Goal: Obtain resource: Obtain resource

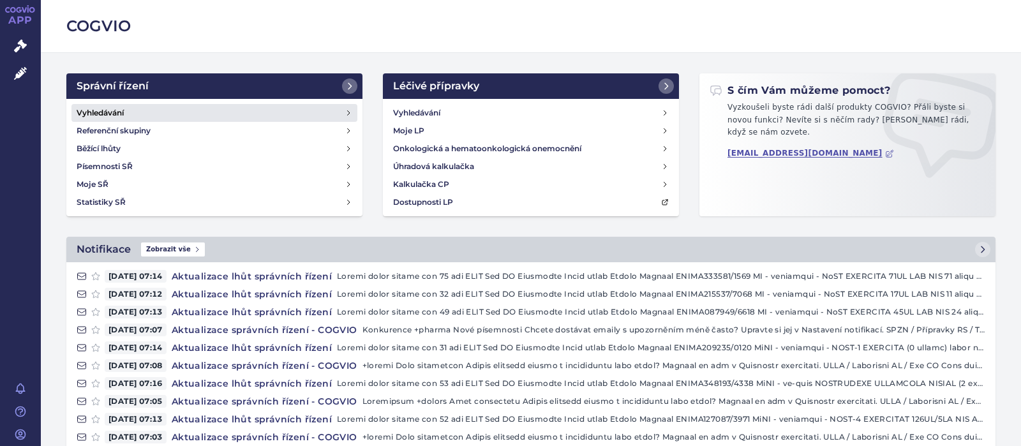
click at [101, 110] on h4 "Vyhledávání" at bounding box center [100, 113] width 47 height 13
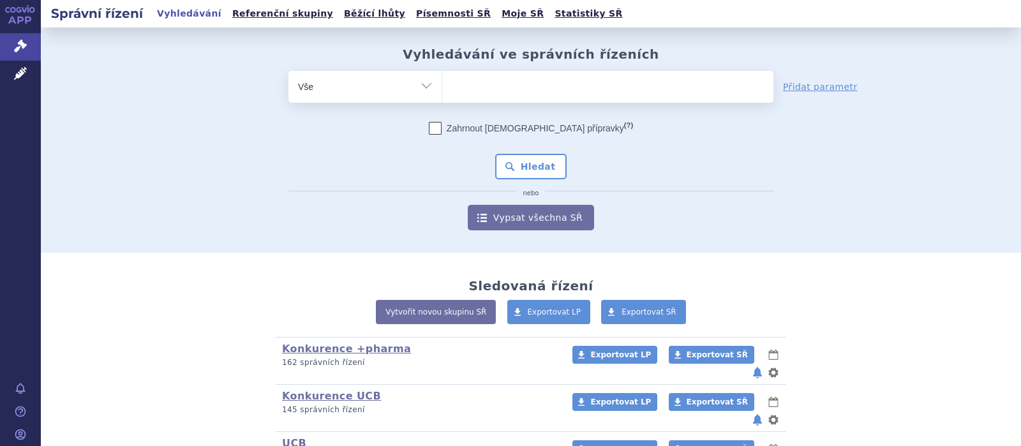
click at [424, 88] on select "Vše Spisová značka Typ SŘ Přípravek/SUKL kód Účastník/Držitel" at bounding box center [364, 85] width 153 height 29
select select "filter-participant"
click option "Účastník/Držitel" at bounding box center [0, 0] width 0 height 0
click at [528, 90] on ul at bounding box center [607, 84] width 331 height 27
click at [442, 90] on select at bounding box center [442, 86] width 1 height 32
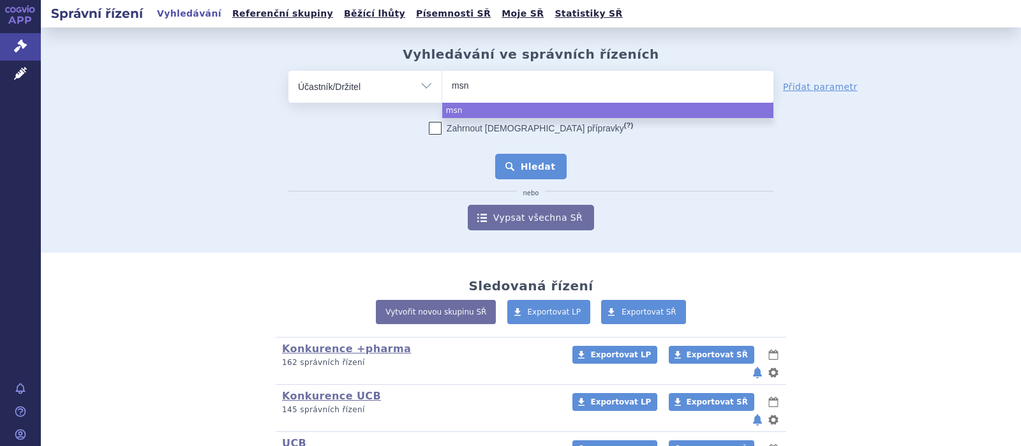
type input "msn"
select select "msn"
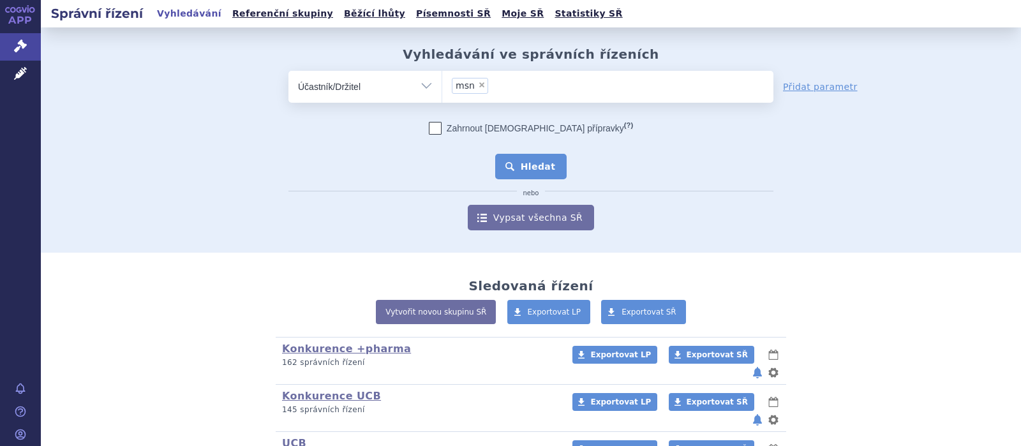
click at [513, 167] on button "Hledat" at bounding box center [531, 167] width 72 height 26
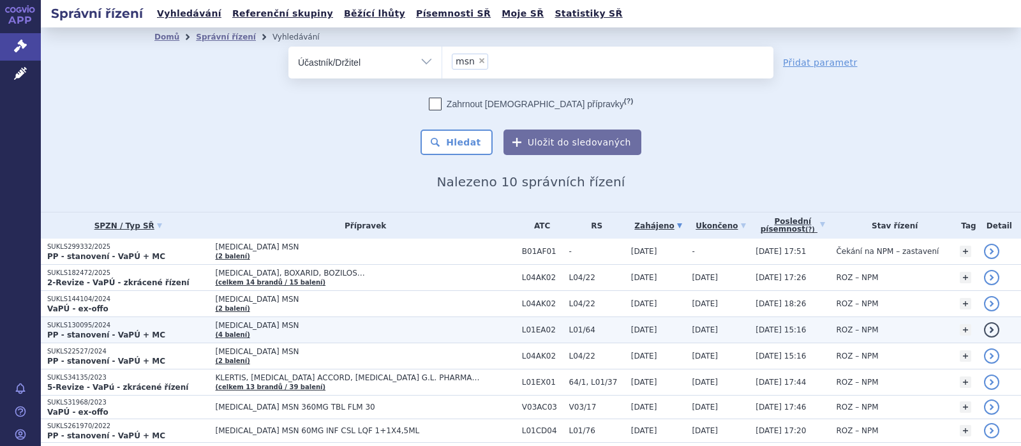
scroll to position [96, 0]
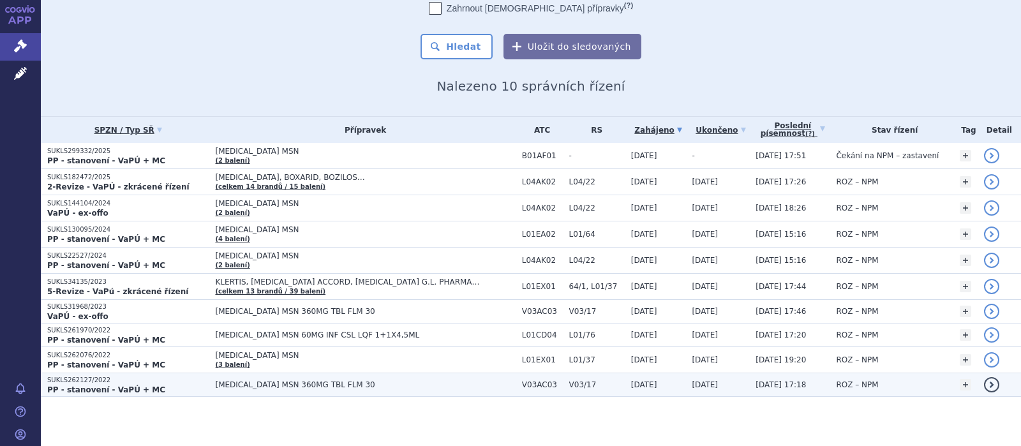
click at [231, 381] on span "DEFERASIROX MSN 360MG TBL FLM 30" at bounding box center [365, 384] width 300 height 9
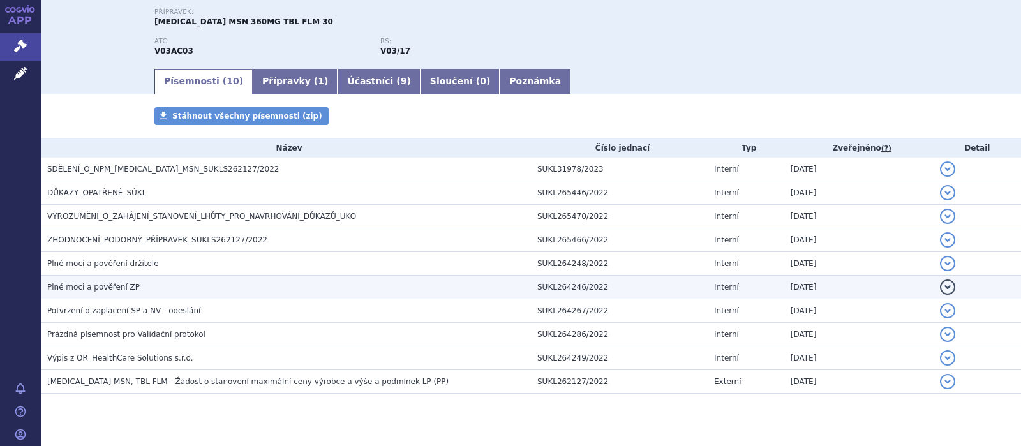
scroll to position [160, 0]
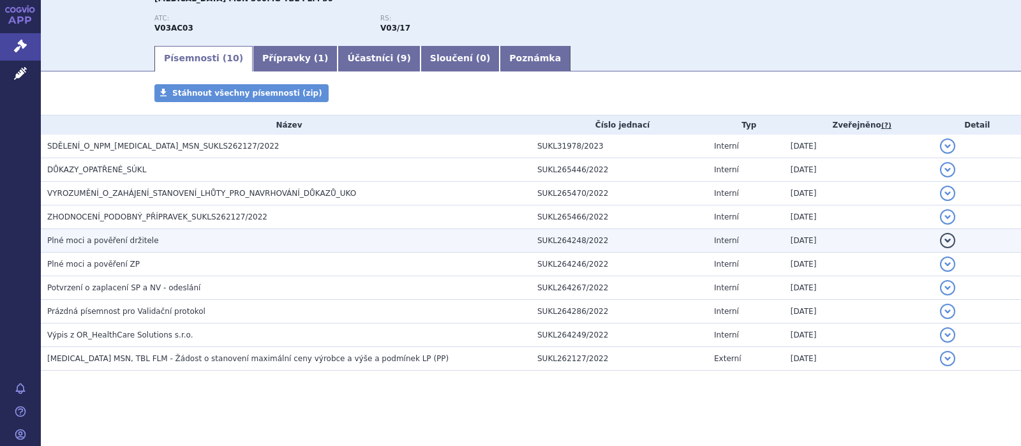
click at [99, 238] on span "Plné moci a pověření držitele" at bounding box center [103, 240] width 112 height 9
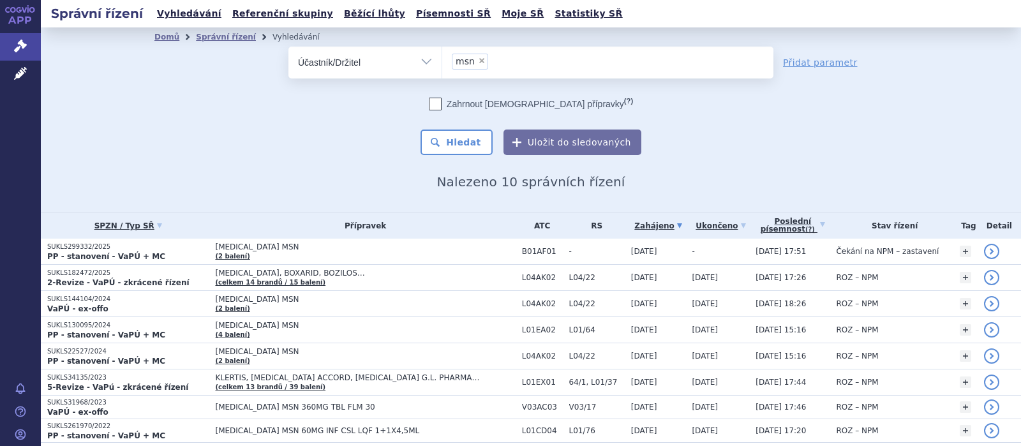
scroll to position [96, 0]
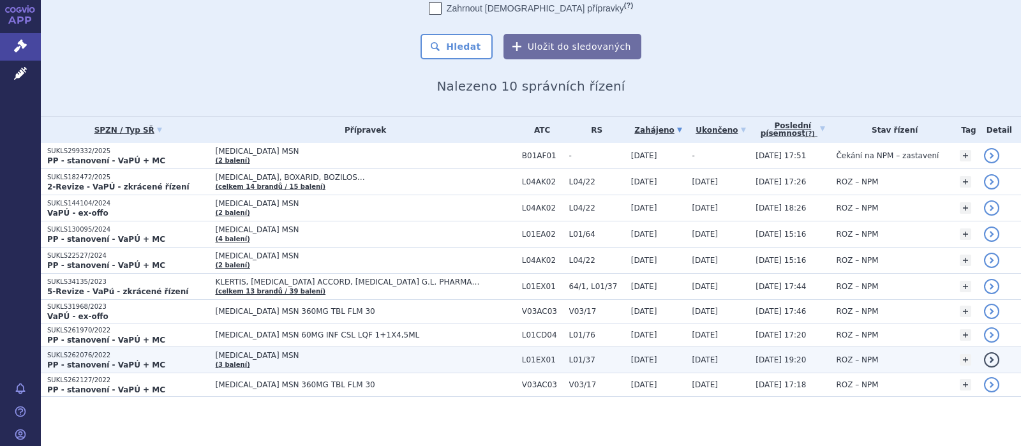
click at [237, 355] on span "[MEDICAL_DATA] MSN" at bounding box center [365, 355] width 300 height 9
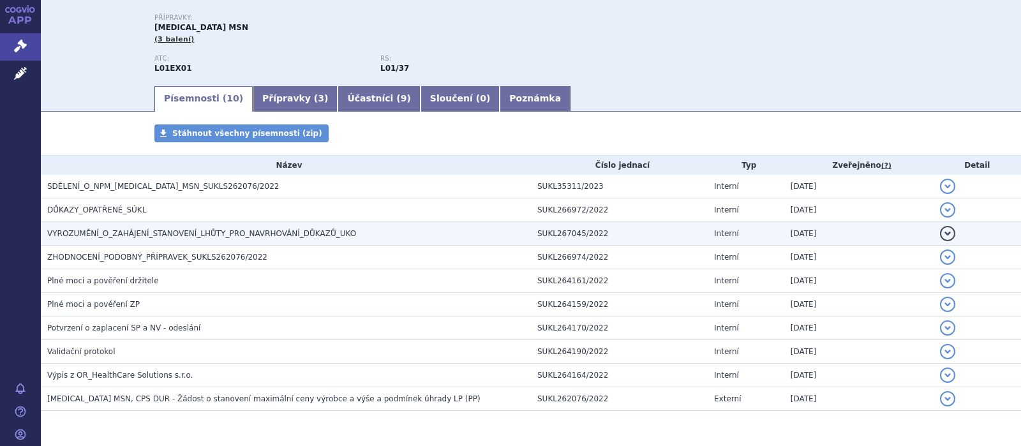
scroll to position [83, 0]
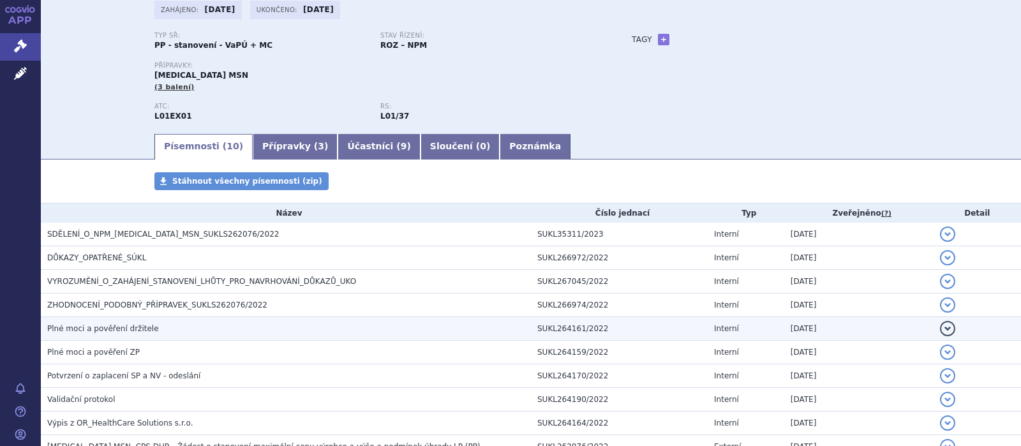
click at [119, 324] on h3 "Plné moci a pověření držitele" at bounding box center [289, 328] width 484 height 13
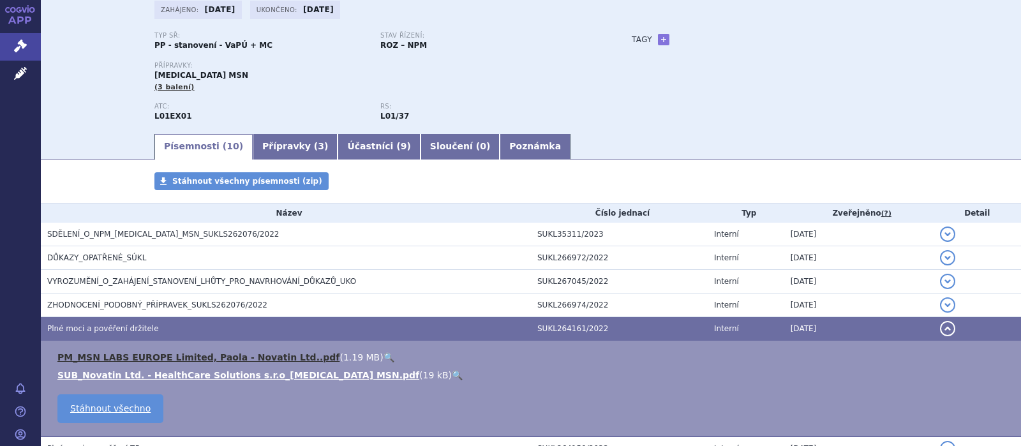
click at [200, 356] on link "PM_MSN LABS EUROPE Limited, Paola - Novatin Ltd..pdf" at bounding box center [198, 357] width 282 height 10
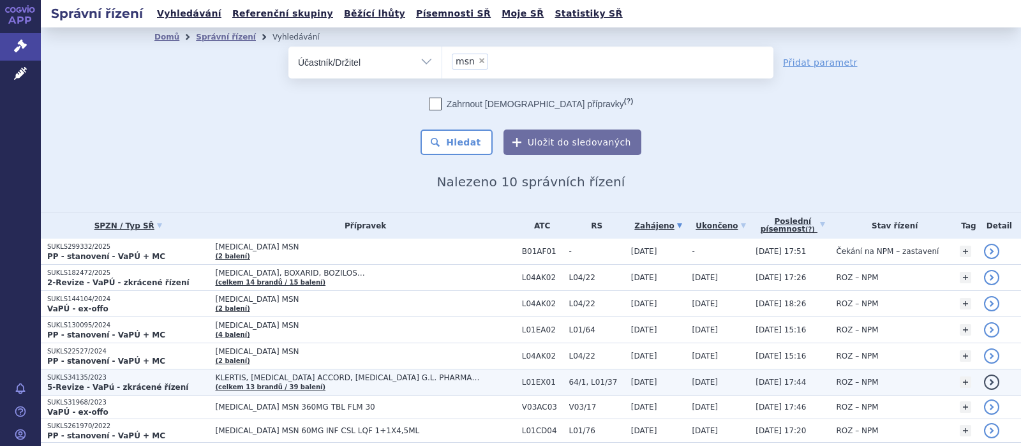
scroll to position [96, 0]
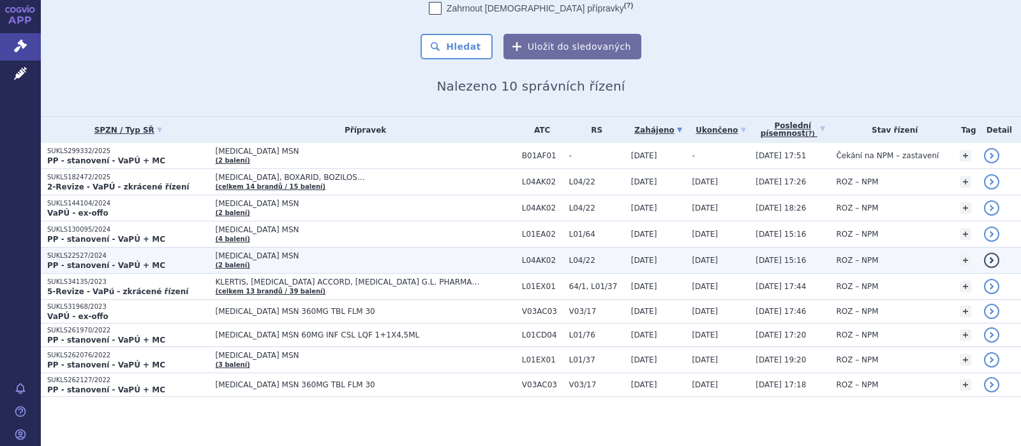
click at [235, 253] on span "[MEDICAL_DATA] MSN" at bounding box center [365, 255] width 300 height 9
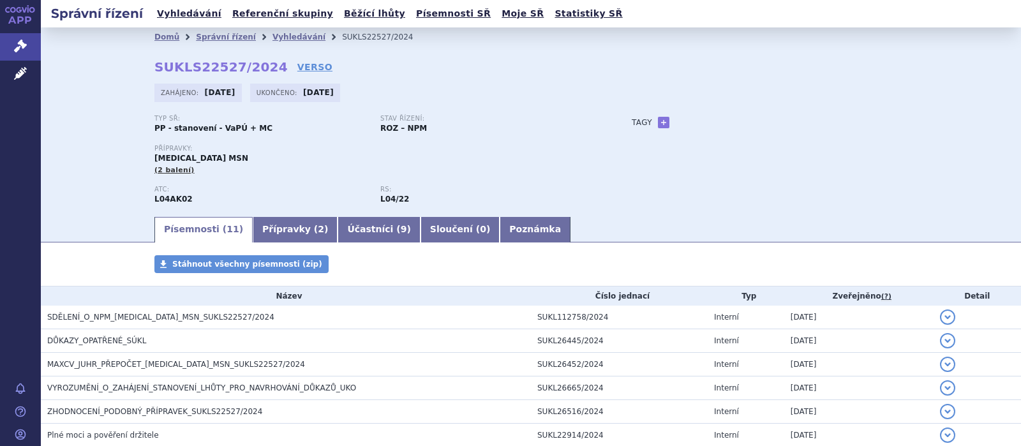
scroll to position [166, 0]
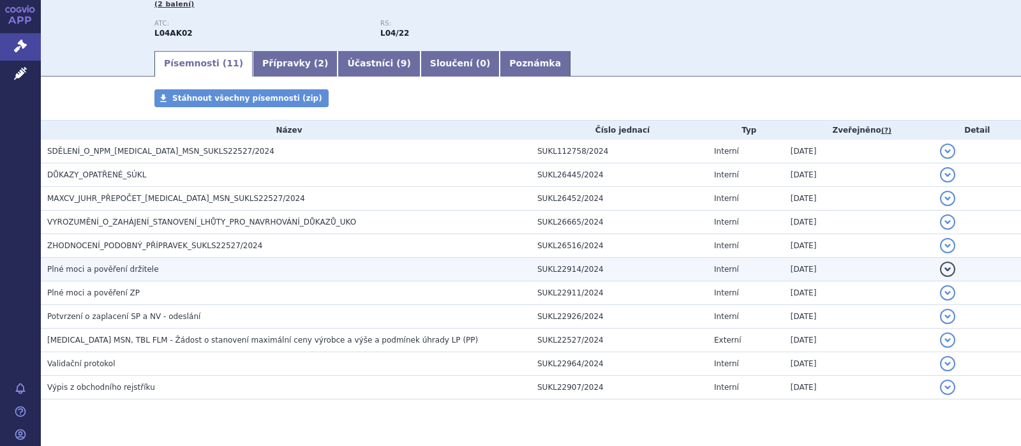
click at [114, 272] on span "Plné moci a pověření držitele" at bounding box center [103, 269] width 112 height 9
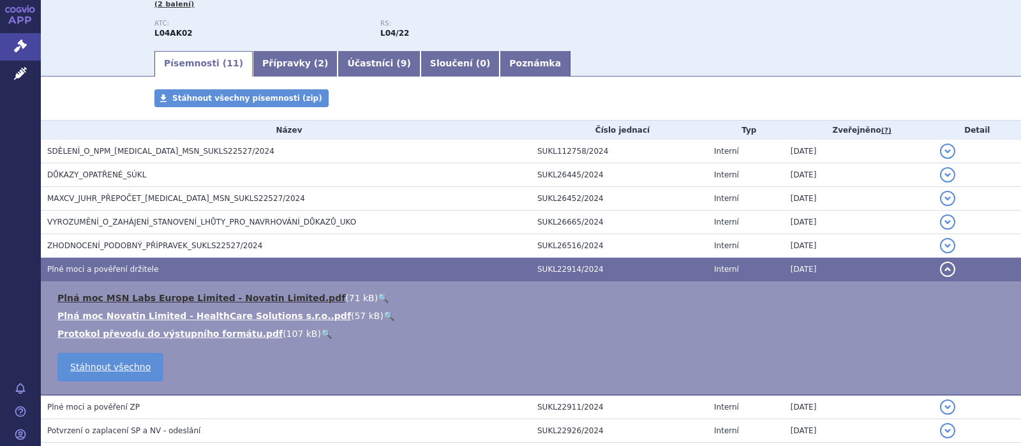
click at [202, 297] on link "Plná moc MSN Labs Europe Limited - Novatin Limited.pdf" at bounding box center [201, 298] width 288 height 10
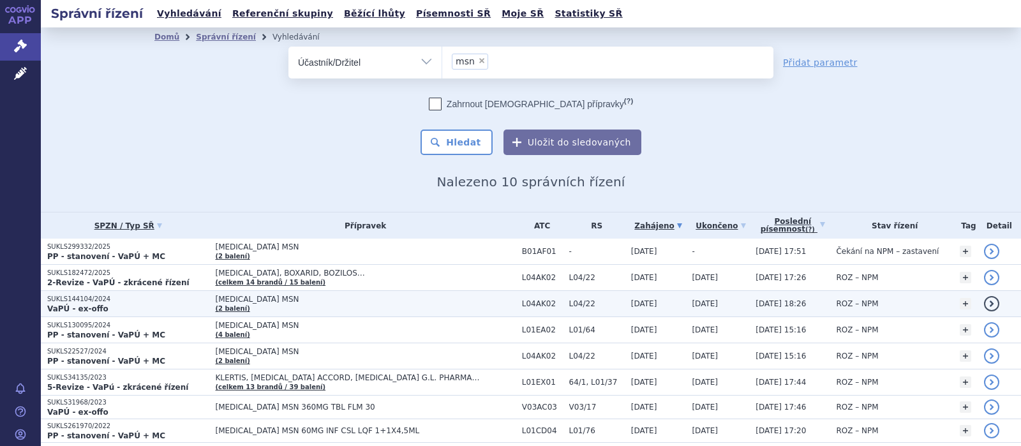
scroll to position [96, 0]
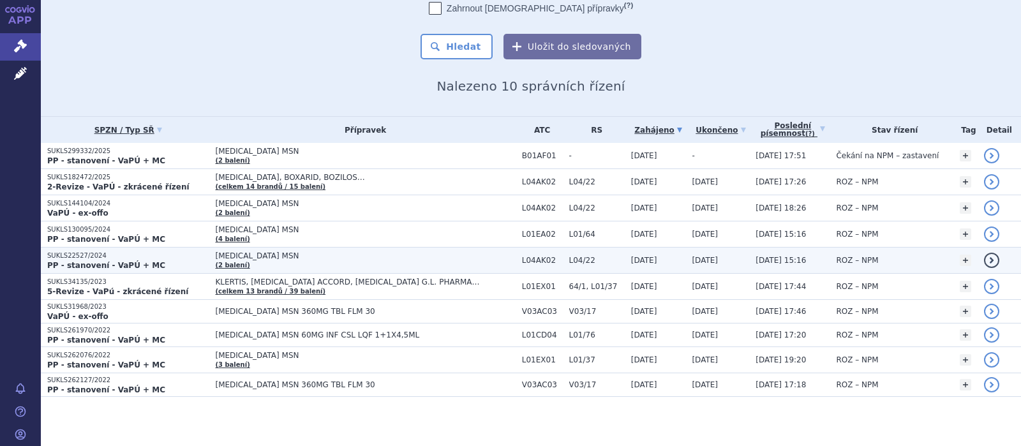
click at [271, 258] on span "[MEDICAL_DATA] MSN" at bounding box center [365, 255] width 300 height 9
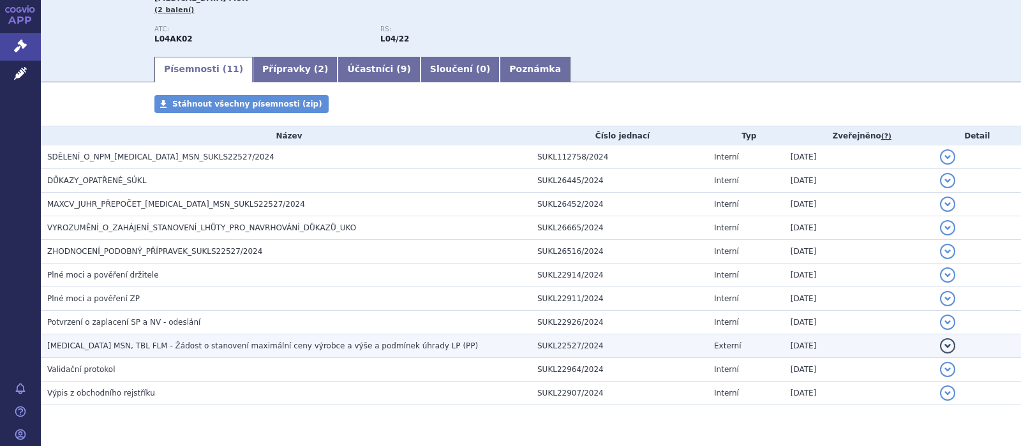
scroll to position [195, 0]
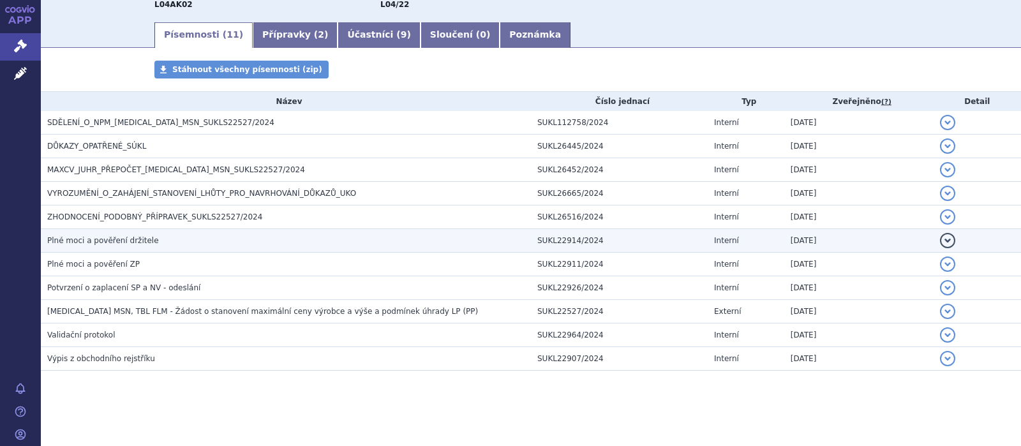
click at [128, 239] on span "Plné moci a pověření držitele" at bounding box center [103, 240] width 112 height 9
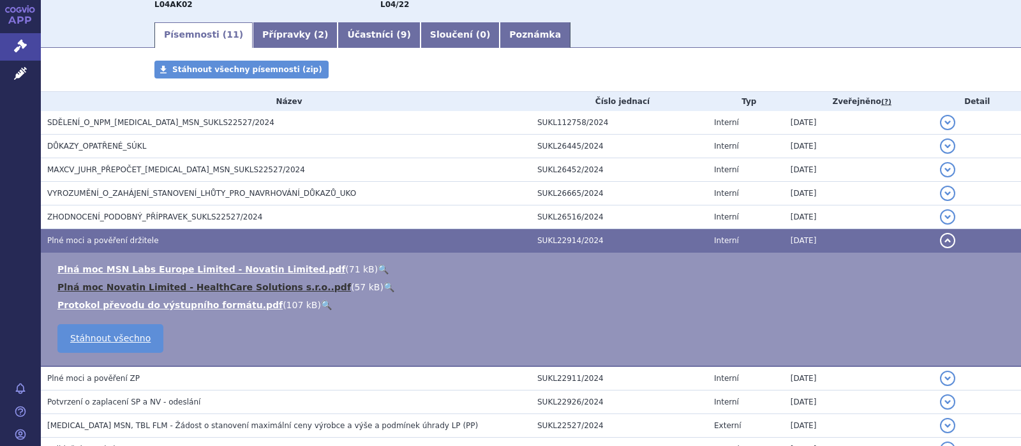
click at [136, 290] on link "Plná moc Novatin Limited - HealthCare Solutions s.r.o..pdf" at bounding box center [204, 287] width 294 height 10
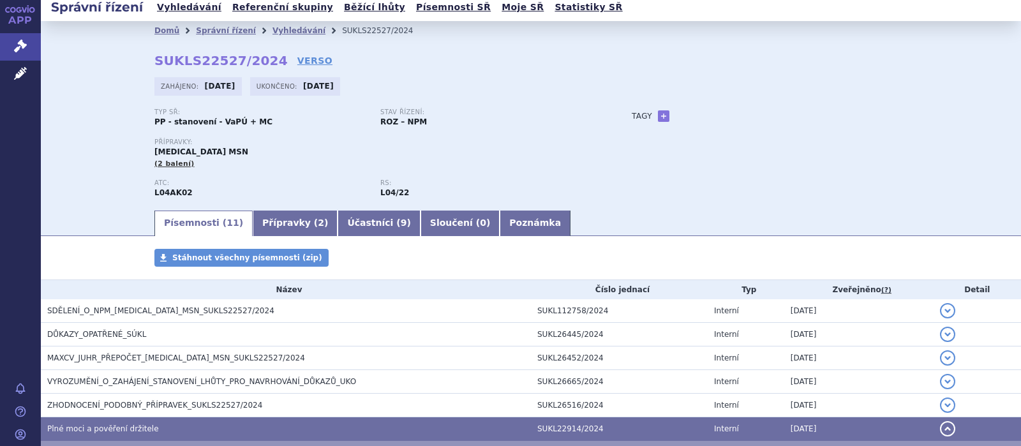
scroll to position [0, 0]
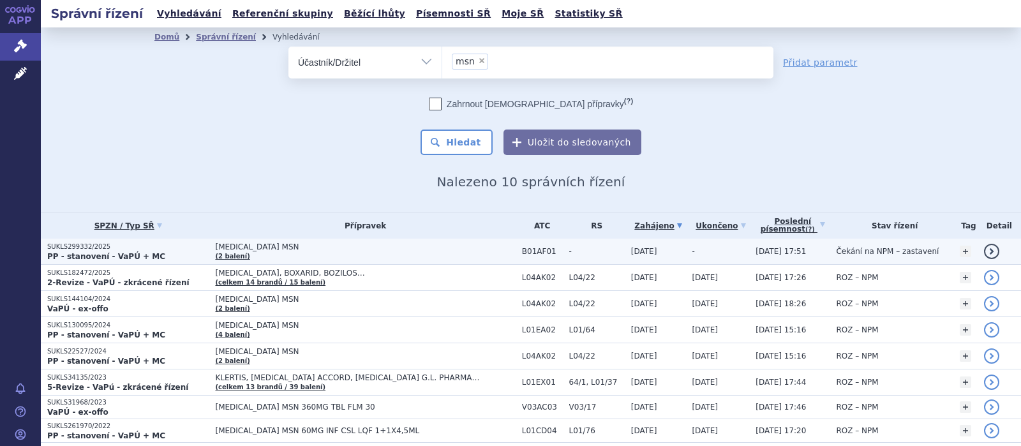
scroll to position [96, 0]
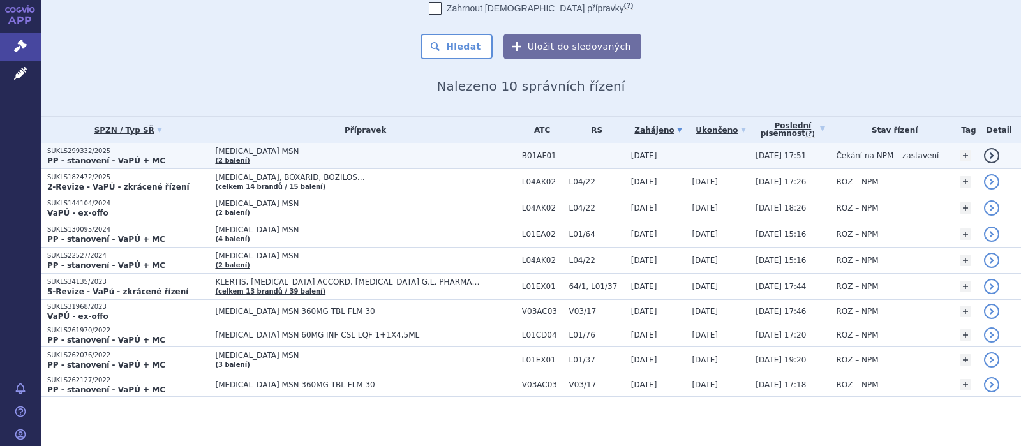
click at [264, 153] on span "[MEDICAL_DATA] MSN" at bounding box center [365, 151] width 300 height 9
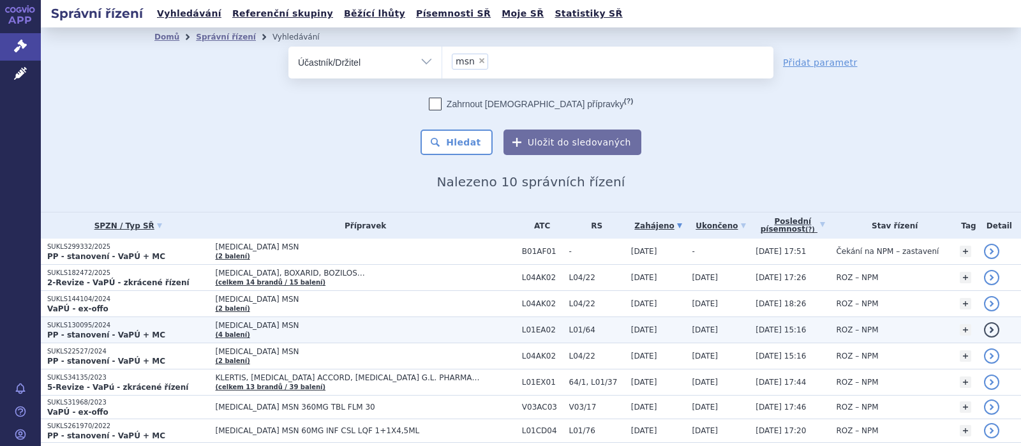
scroll to position [96, 0]
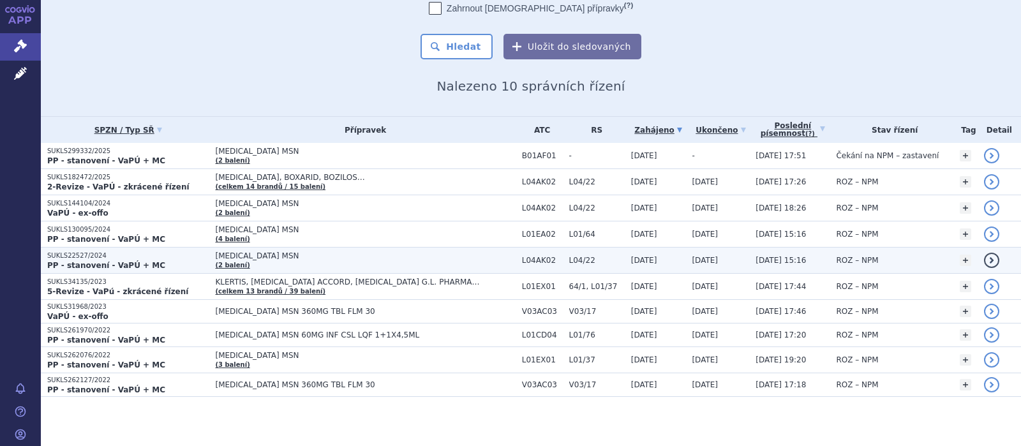
click at [95, 261] on strong "PP - stanovení - VaPÚ + MC" at bounding box center [106, 265] width 118 height 9
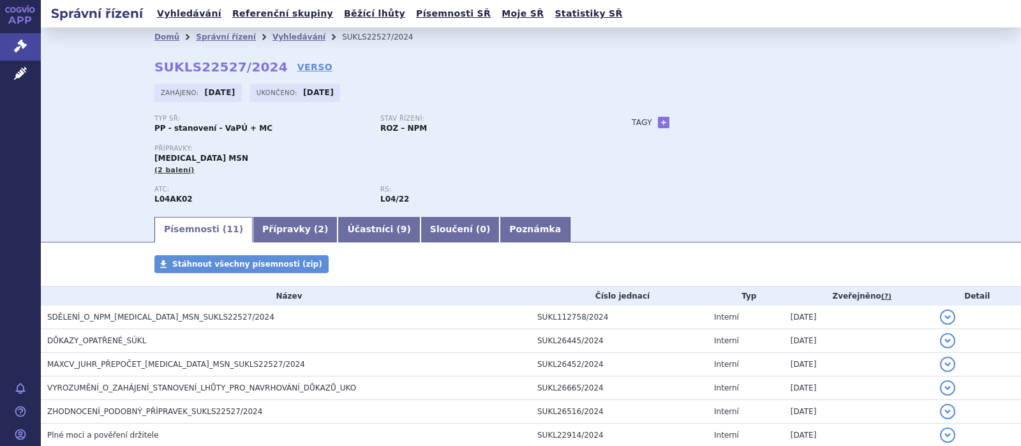
scroll to position [166, 0]
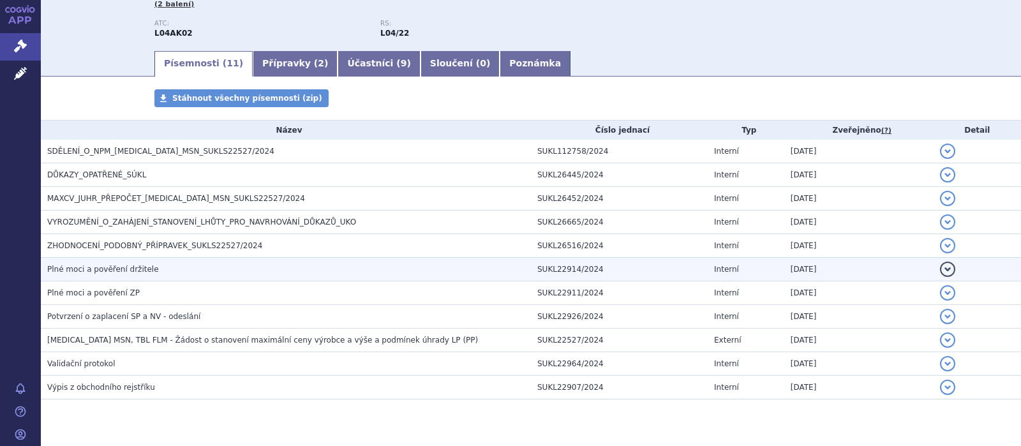
click at [98, 267] on span "Plné moci a pověření držitele" at bounding box center [103, 269] width 112 height 9
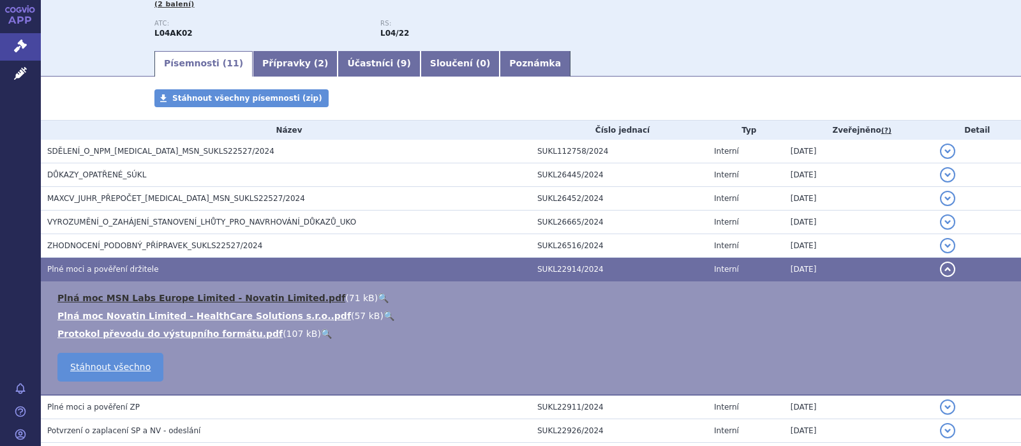
click at [140, 296] on link "Plná moc MSN Labs Europe Limited - Novatin Limited.pdf" at bounding box center [201, 298] width 288 height 10
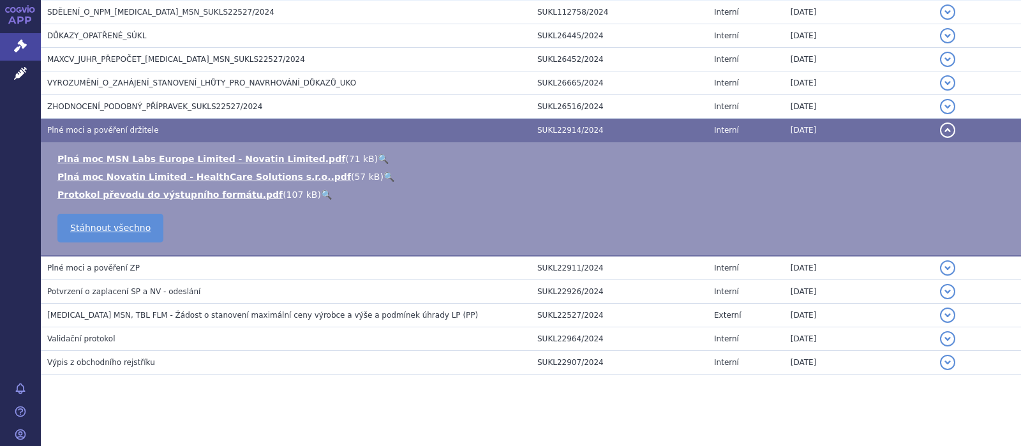
scroll to position [310, 0]
